Goal: Information Seeking & Learning: Understand process/instructions

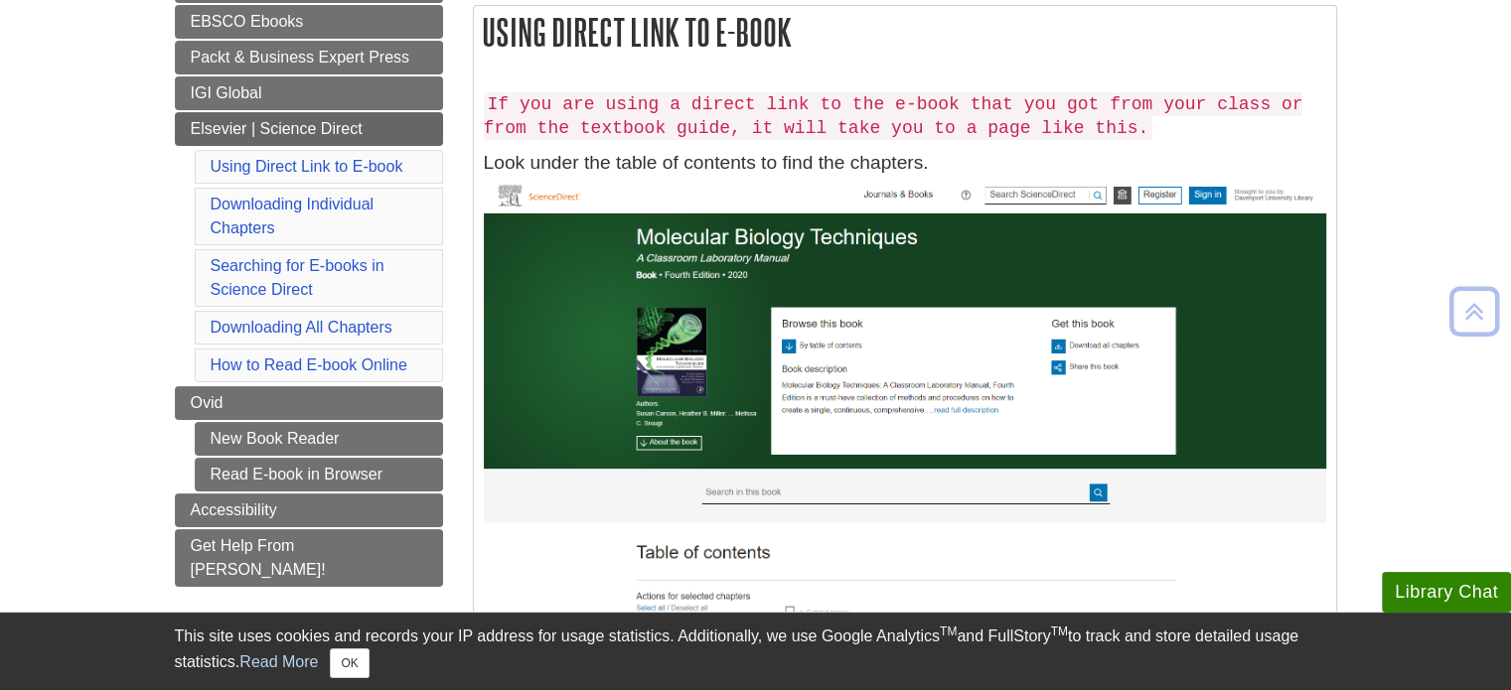
scroll to position [331, 0]
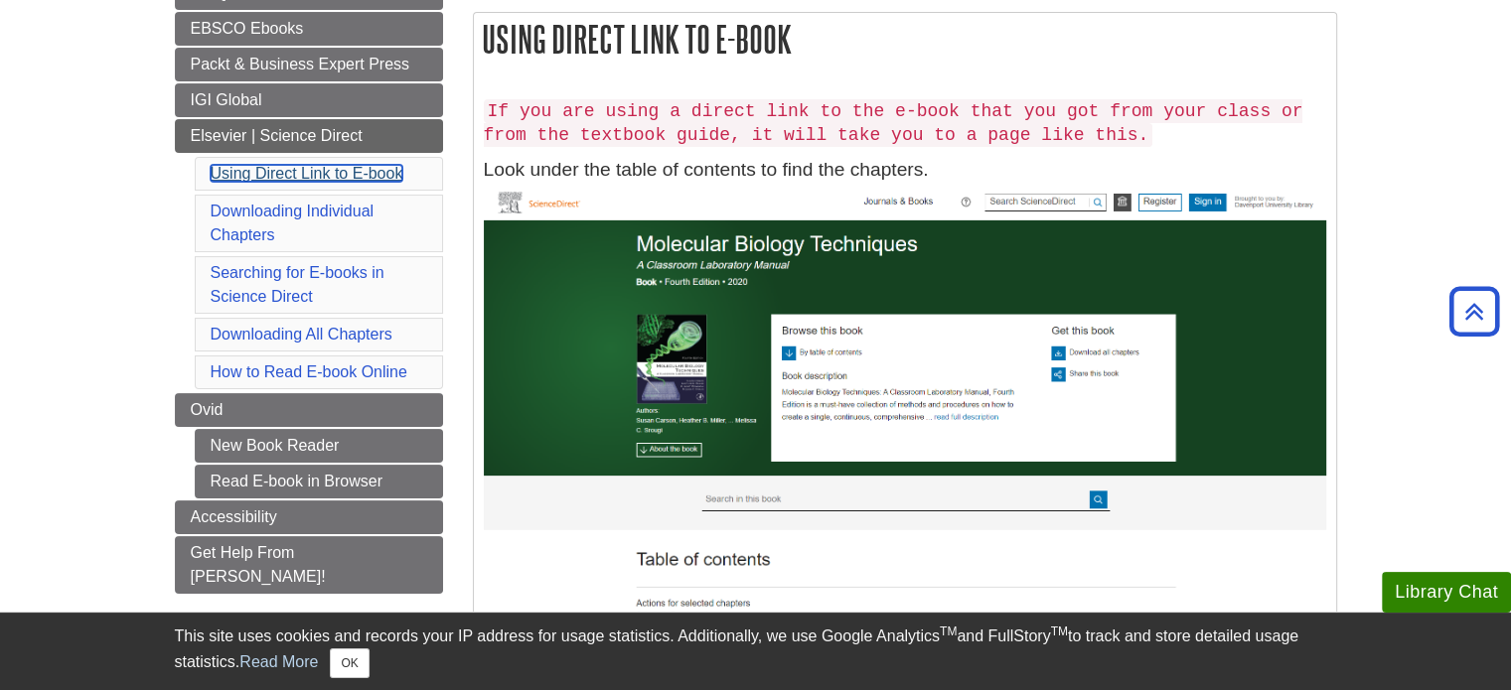
click at [334, 176] on link "Using Direct Link to E-book" at bounding box center [307, 173] width 193 height 17
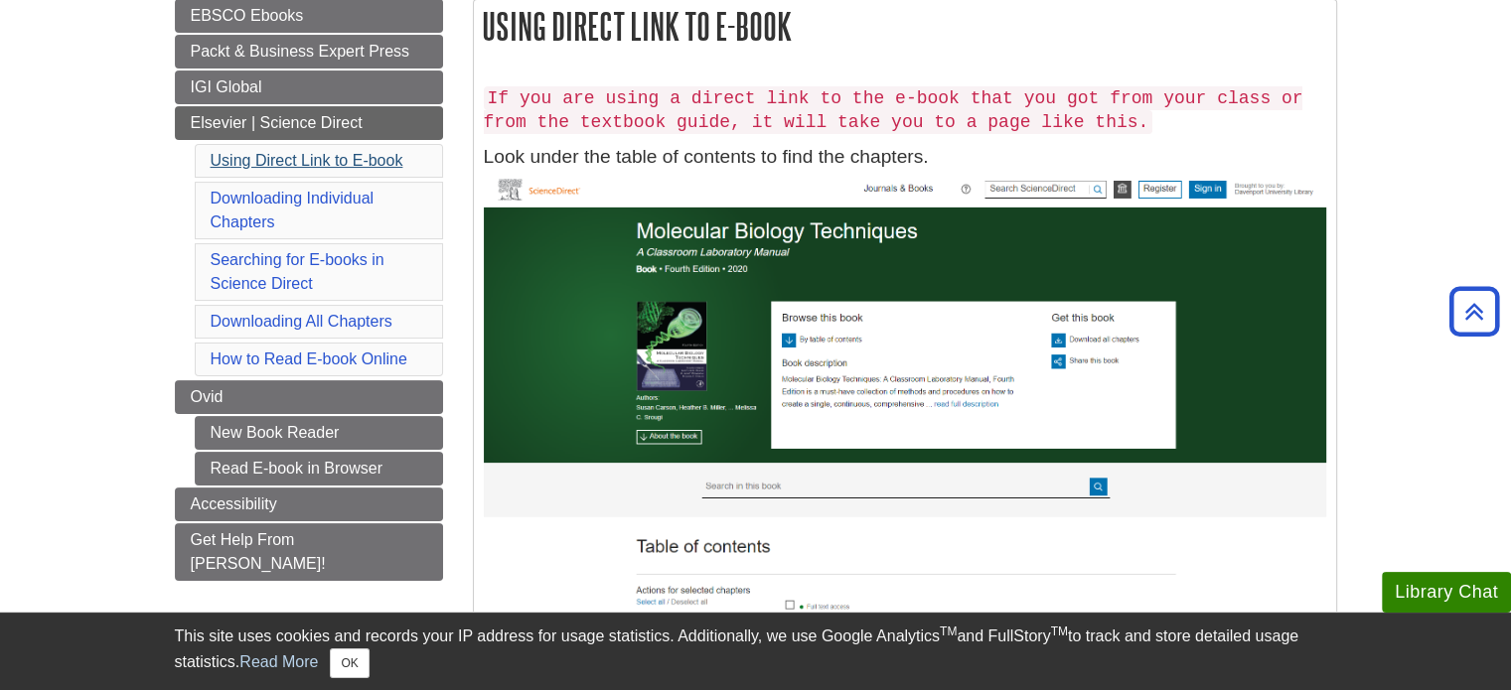
click at [334, 176] on ul "Using Direct Link to E-book Downloading Individual Chapters Searching for E-boo…" at bounding box center [319, 260] width 248 height 232
click at [325, 157] on link "Using Direct Link to E-book" at bounding box center [307, 160] width 193 height 17
click at [356, 673] on button "OK" at bounding box center [349, 664] width 39 height 30
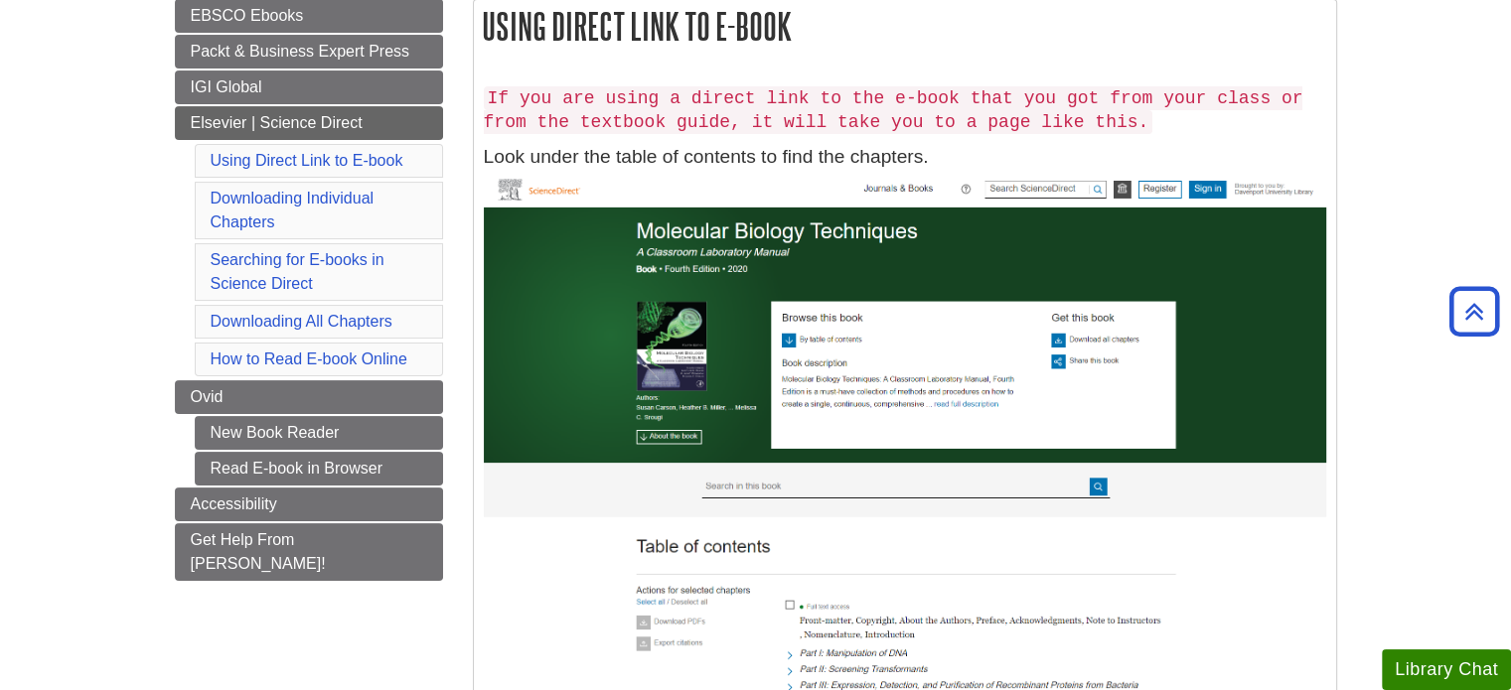
click at [337, 305] on li "Downloading All Chapters" at bounding box center [319, 322] width 248 height 34
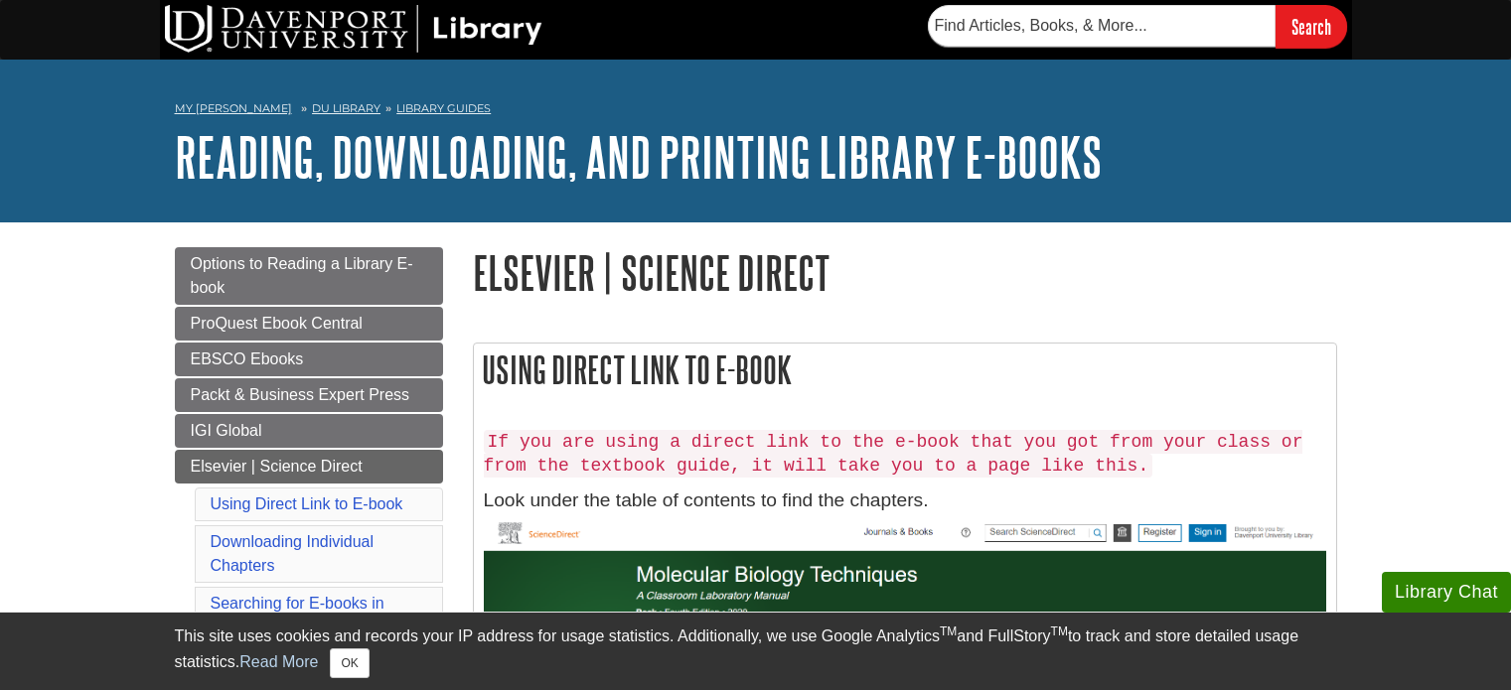
scroll to position [344, 0]
